Goal: Navigation & Orientation: Go to known website

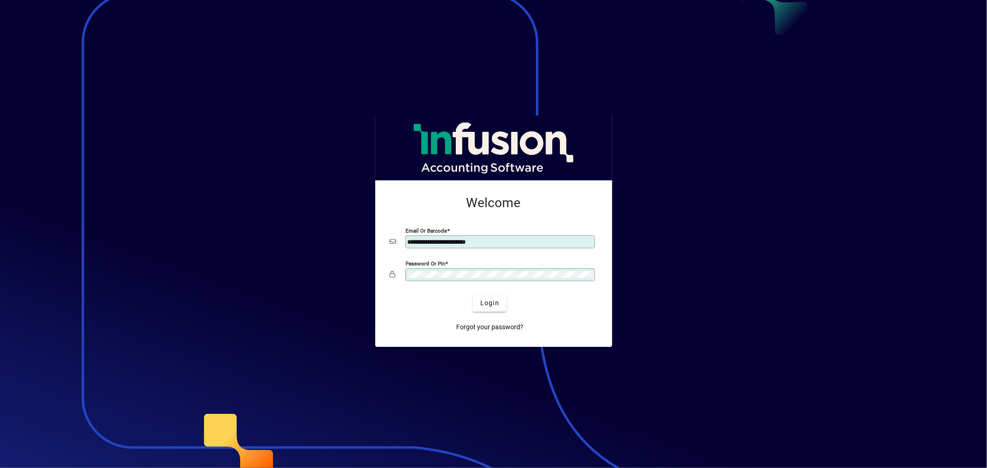
click at [477, 239] on input "**********" at bounding box center [501, 241] width 187 height 7
type input "**********"
click at [477, 307] on span "Login" at bounding box center [489, 303] width 19 height 10
